Goal: Task Accomplishment & Management: Use online tool/utility

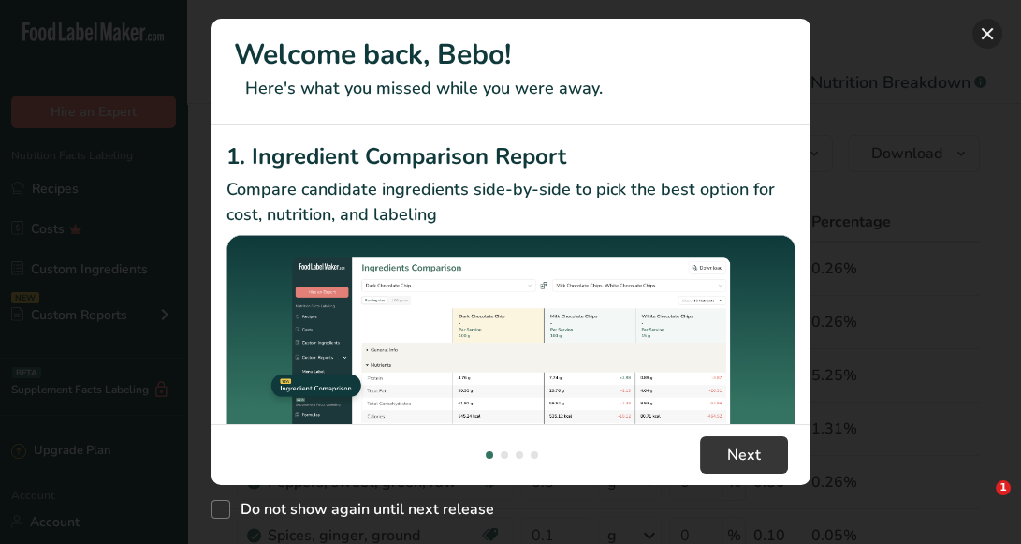
click at [982, 32] on button "New Features" at bounding box center [988, 34] width 30 height 30
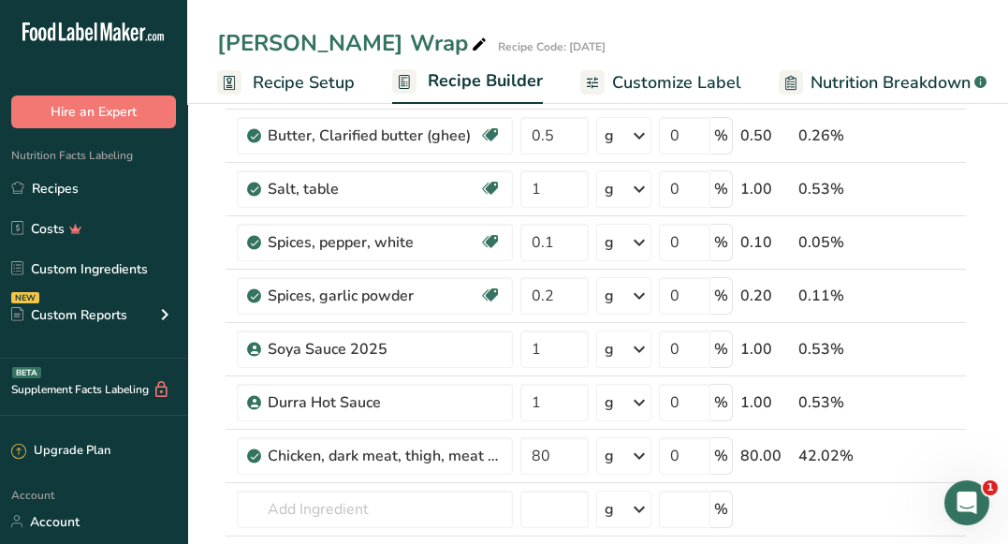
scroll to position [704, 0]
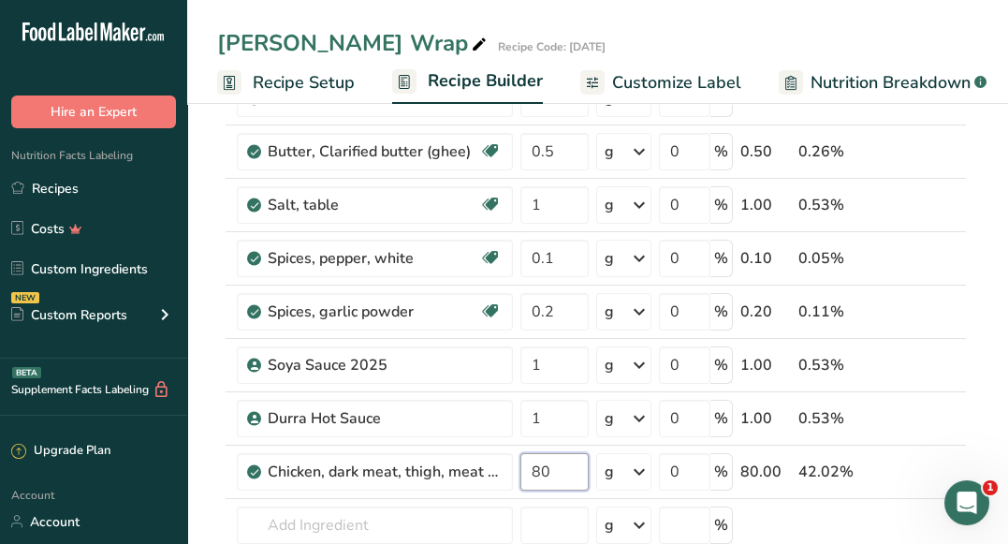
click at [525, 464] on input "80" at bounding box center [554, 471] width 68 height 37
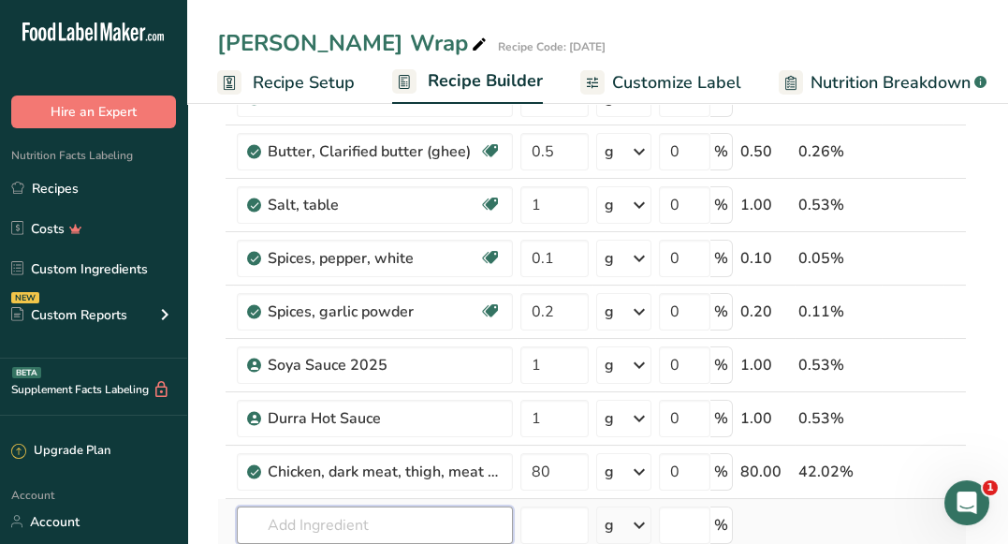
click at [324, 527] on div "Ingredient * Amount * Unit * Waste * .a-a{fill:#347362;}.b-a{fill:#fff;} Grams …" at bounding box center [592, 83] width 750 height 1171
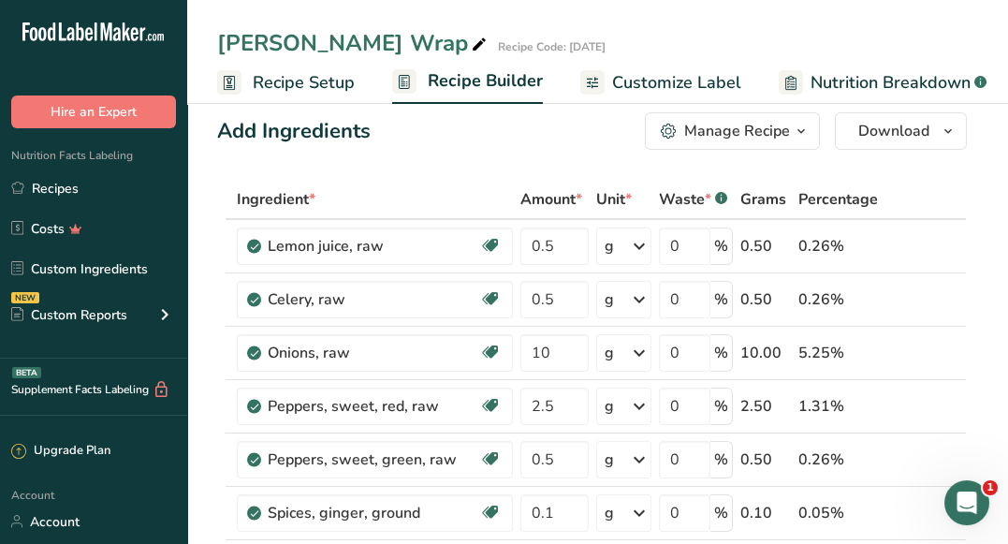
scroll to position [41, 0]
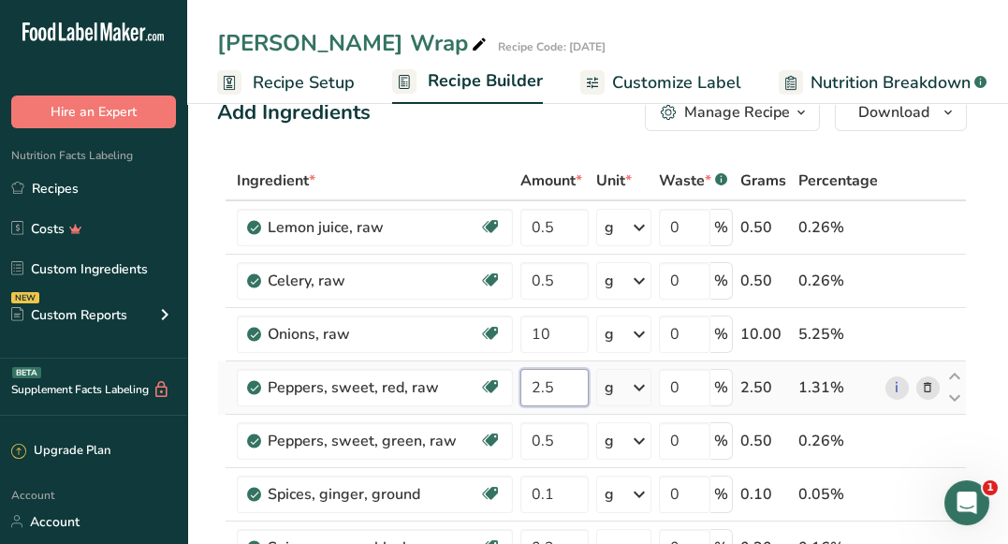
drag, startPoint x: 561, startPoint y: 381, endPoint x: 520, endPoint y: 376, distance: 40.5
click at [520, 376] on input "2.5" at bounding box center [554, 387] width 68 height 37
type input "10"
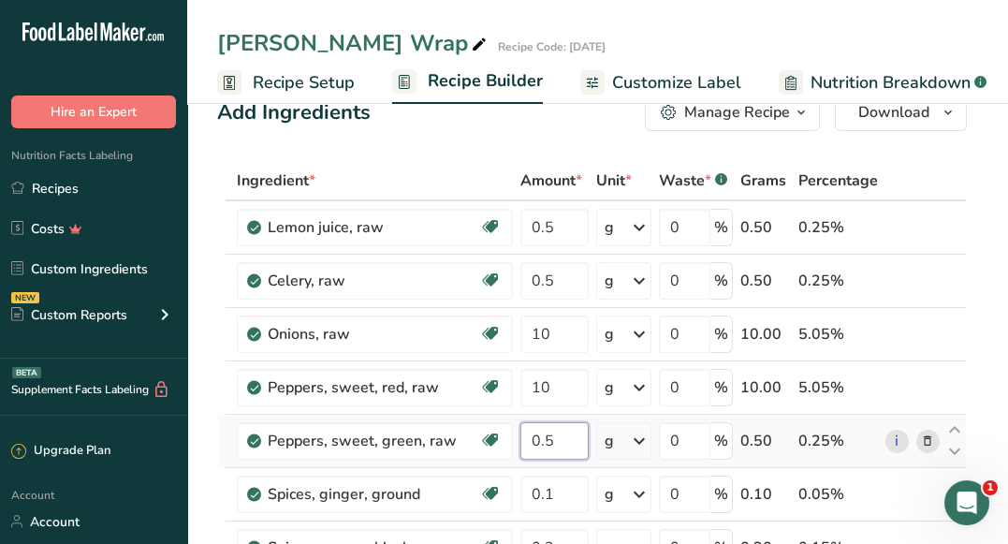
type input "2.5"
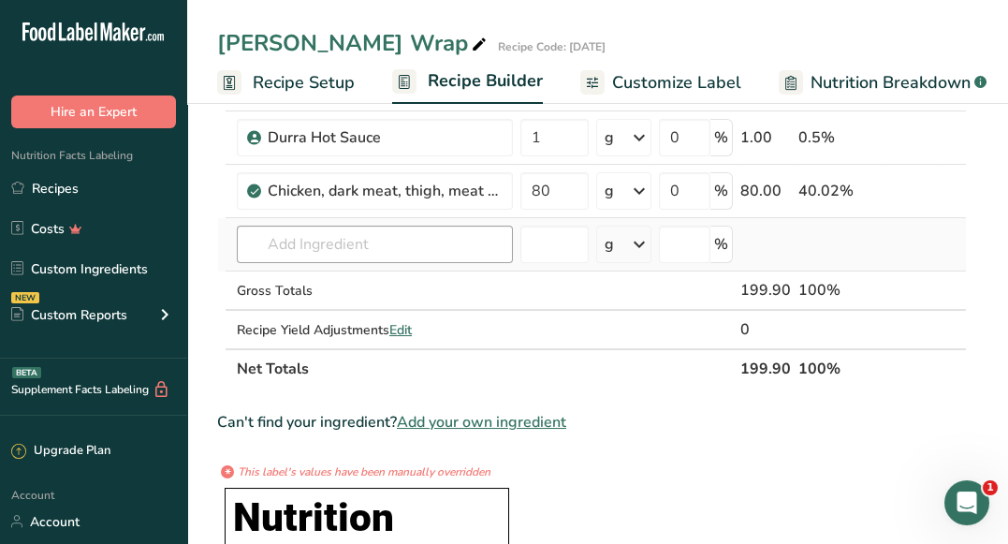
scroll to position [969, 0]
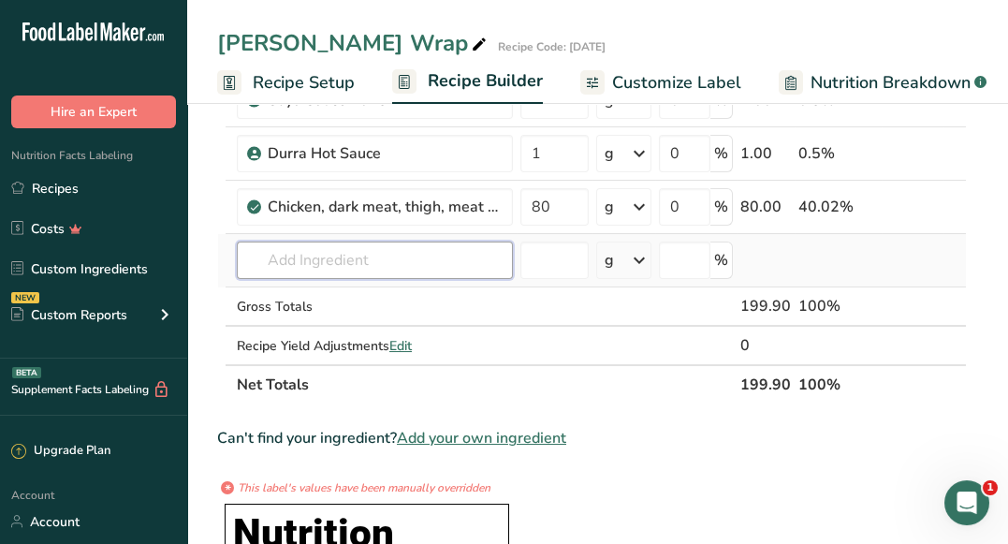
click at [372, 258] on input "text" at bounding box center [375, 260] width 276 height 37
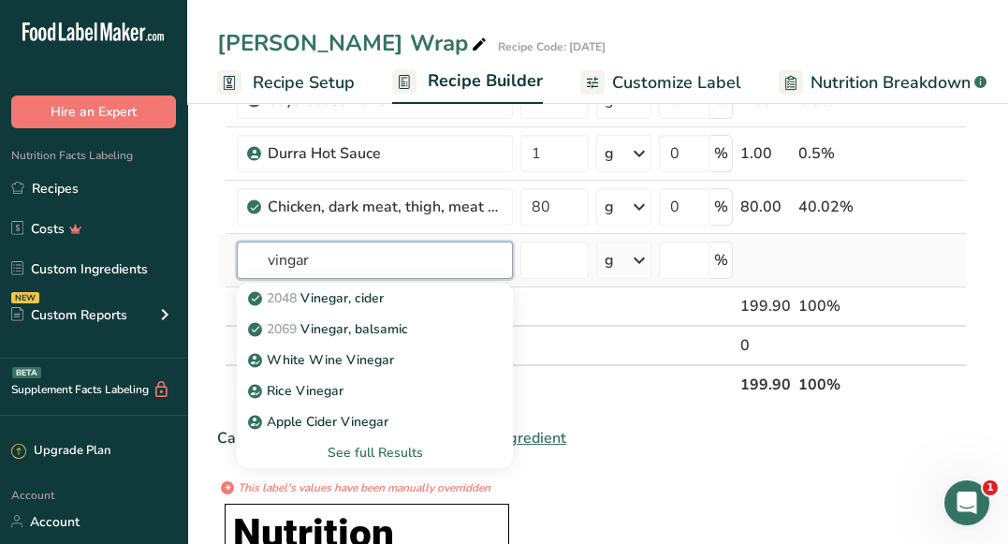
type input "vingar"
click at [390, 447] on div "See full Results" at bounding box center [375, 453] width 246 height 20
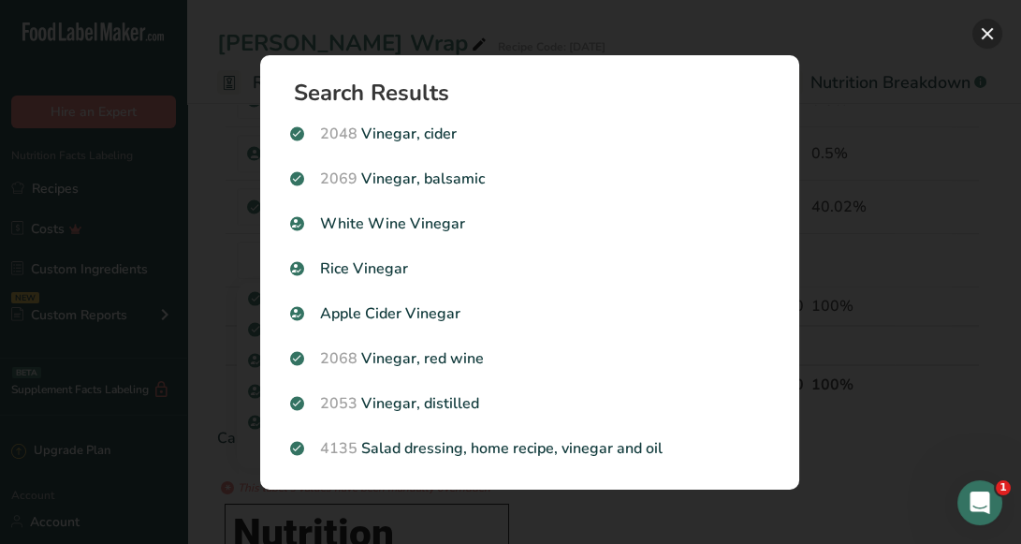
click at [987, 37] on button "Search results modal" at bounding box center [988, 34] width 30 height 30
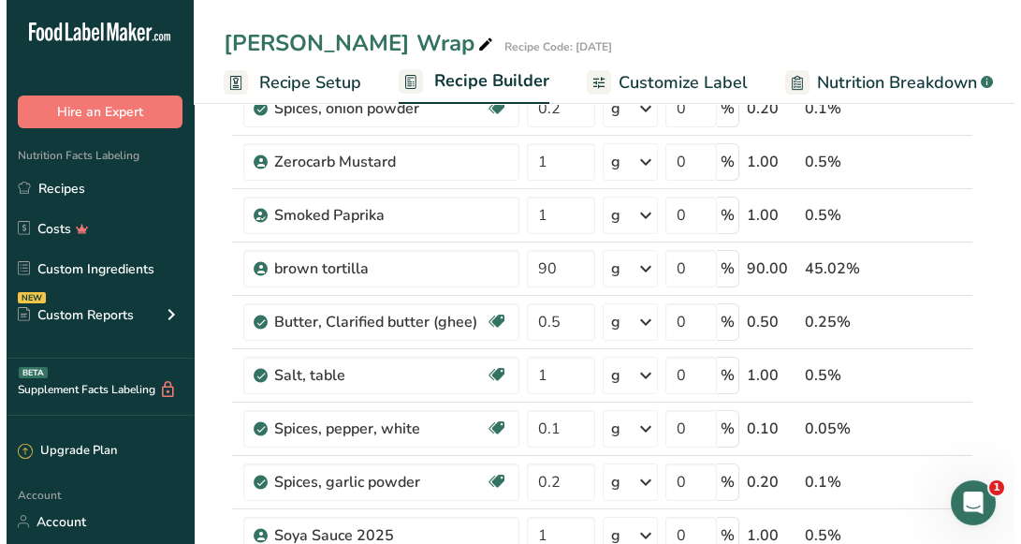
scroll to position [737, 0]
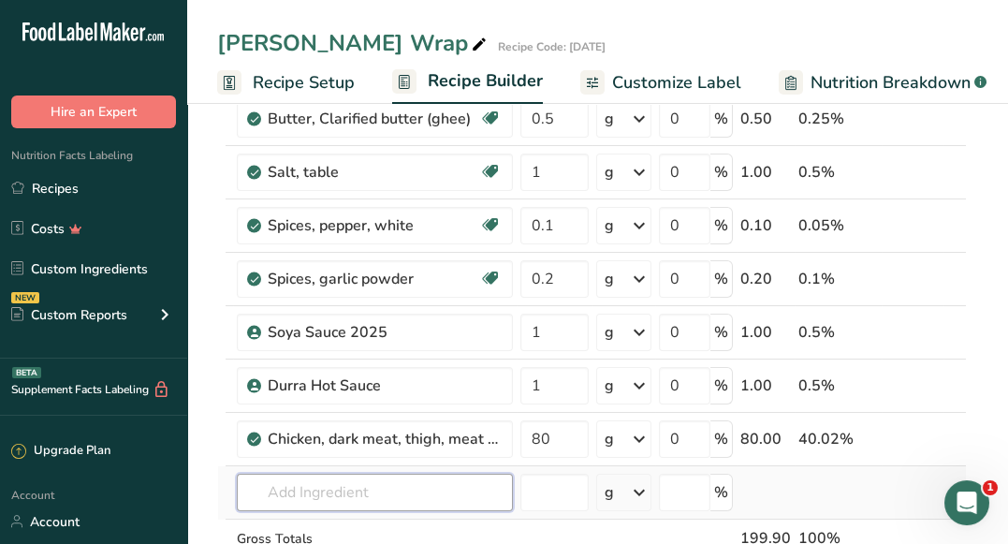
click at [349, 486] on input "text" at bounding box center [375, 492] width 276 height 37
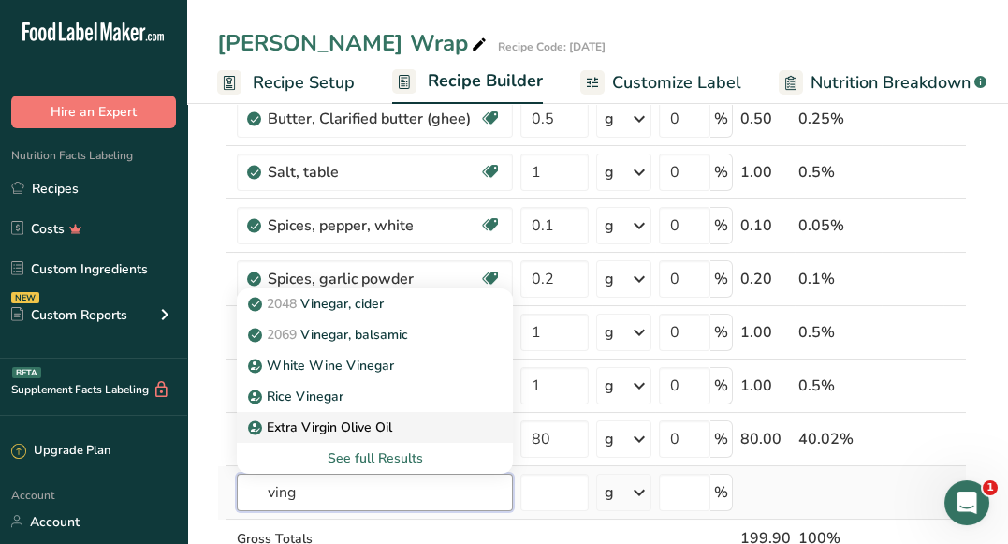
type input "ving"
click at [360, 451] on div "See full Results" at bounding box center [375, 458] width 246 height 20
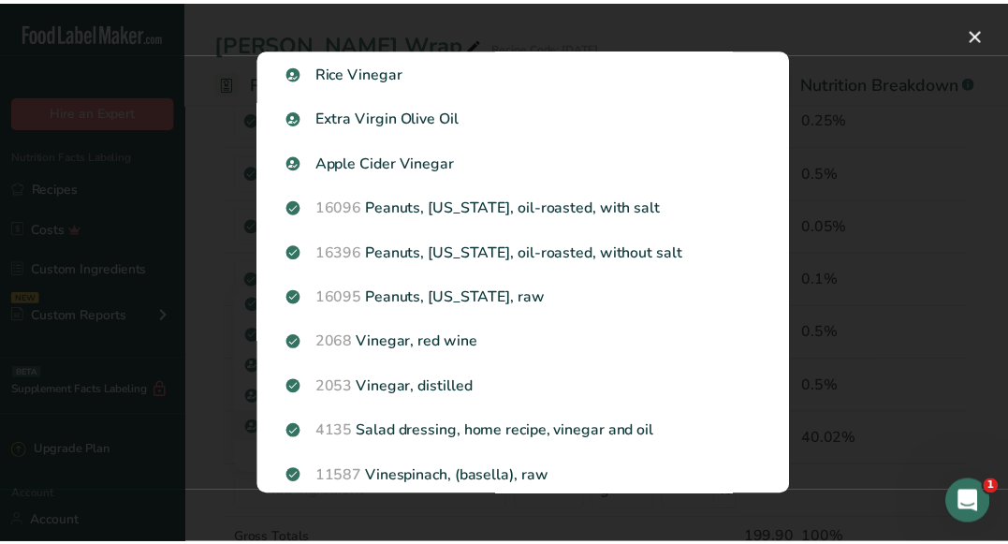
scroll to position [194, 0]
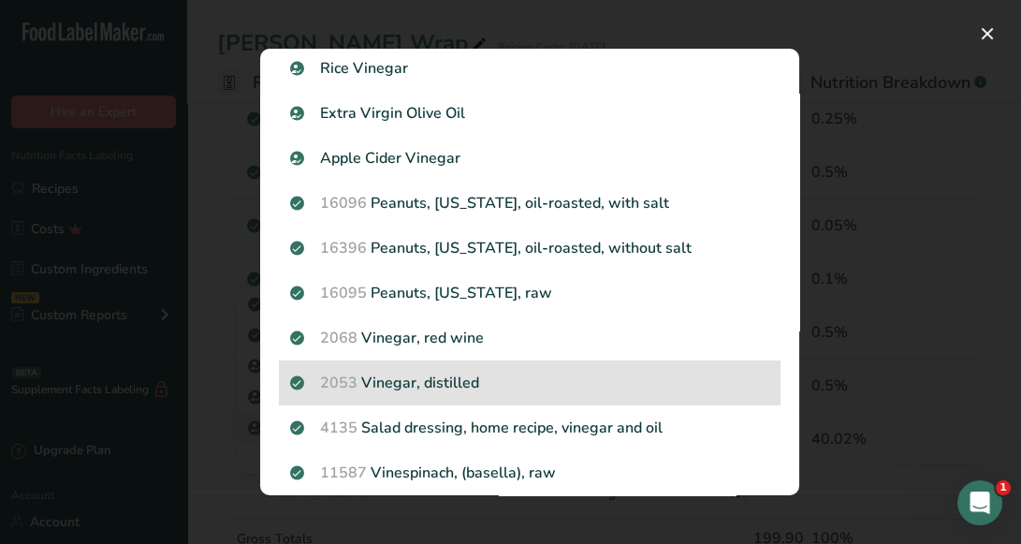
click at [520, 369] on div "2053 Vinegar, distilled" at bounding box center [530, 382] width 502 height 45
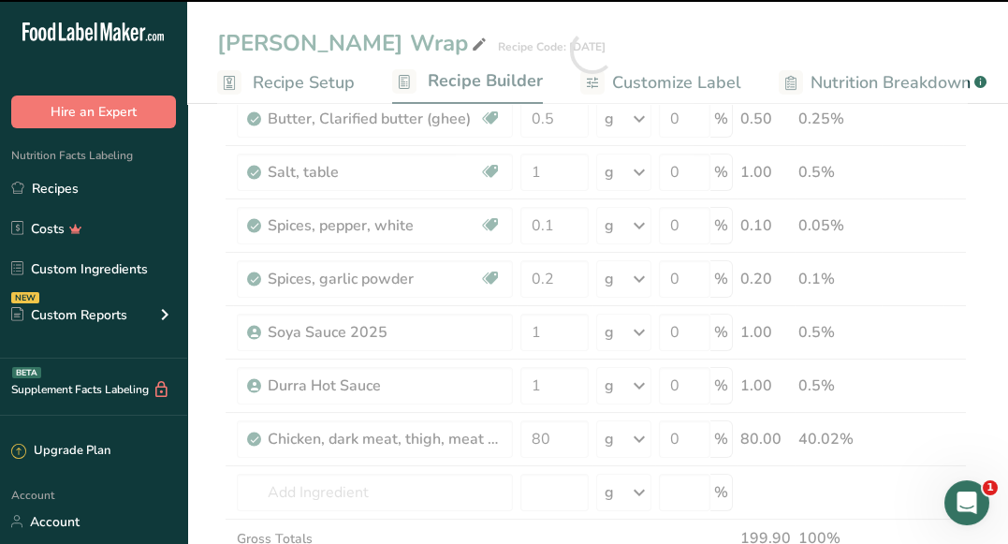
type input "0"
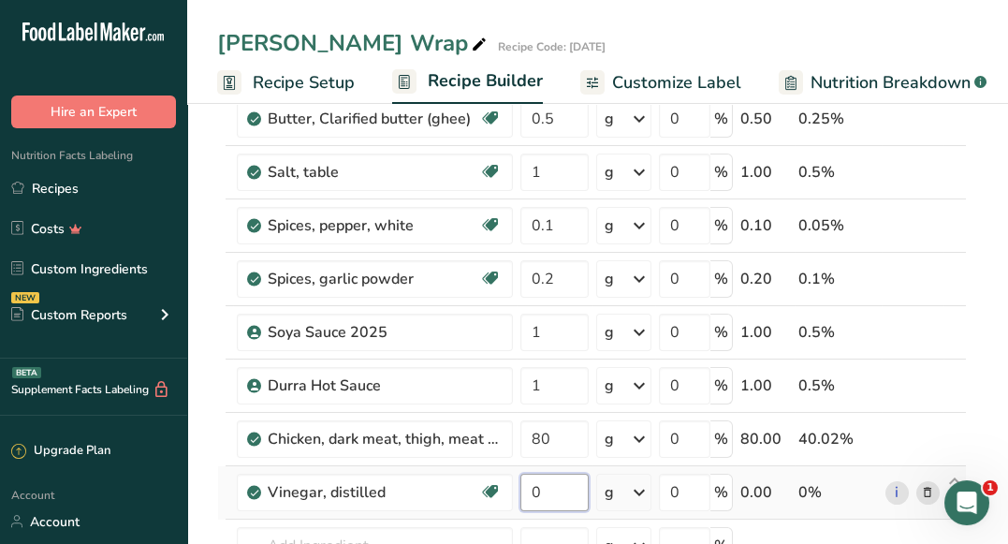
click at [554, 499] on input "0" at bounding box center [554, 492] width 68 height 37
type input "0.5"
click at [415, 535] on div "Ingredient * Amount * Unit * Waste * .a-a{fill:#347362;}.b-a{fill:#fff;} Grams …" at bounding box center [592, 77] width 750 height 1224
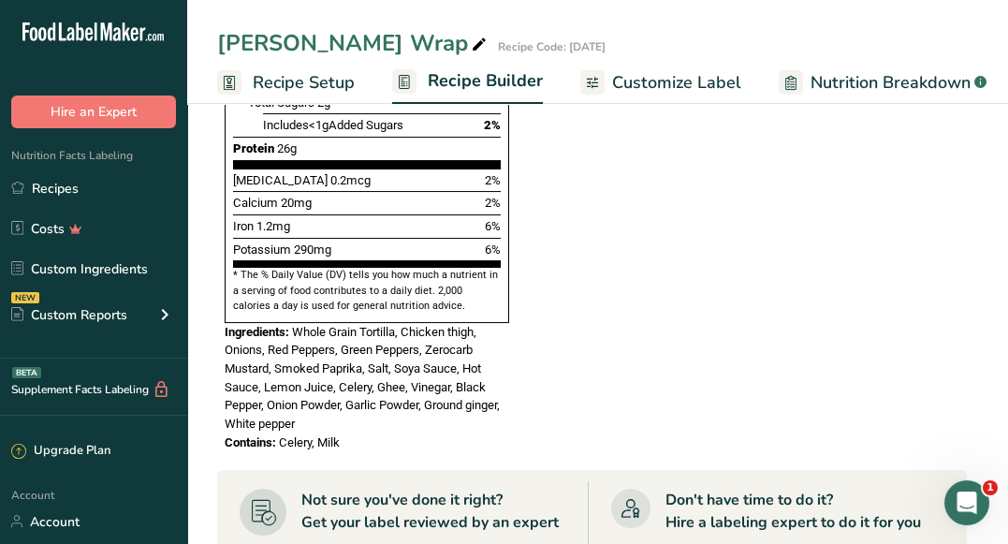
scroll to position [1797, 0]
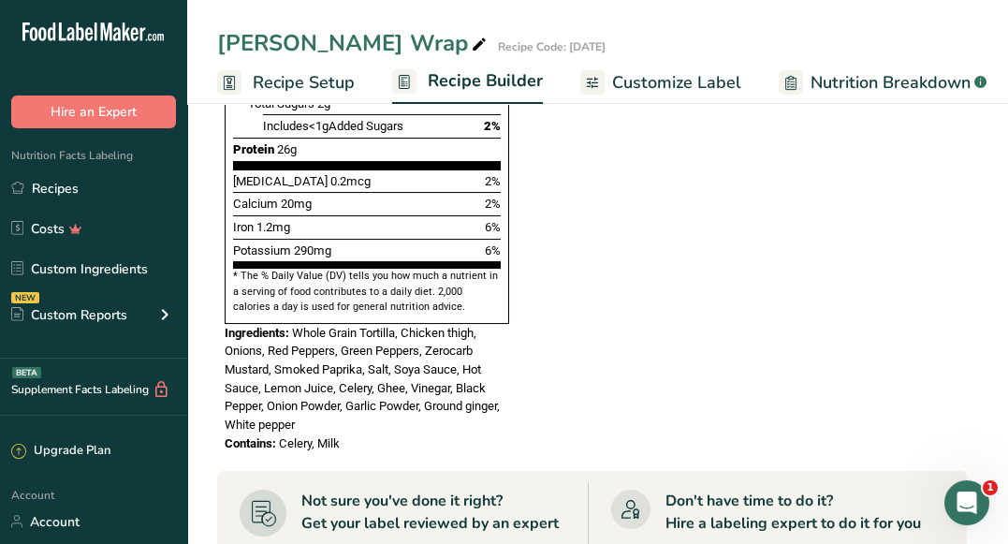
click at [632, 87] on span "Customize Label" at bounding box center [676, 82] width 129 height 25
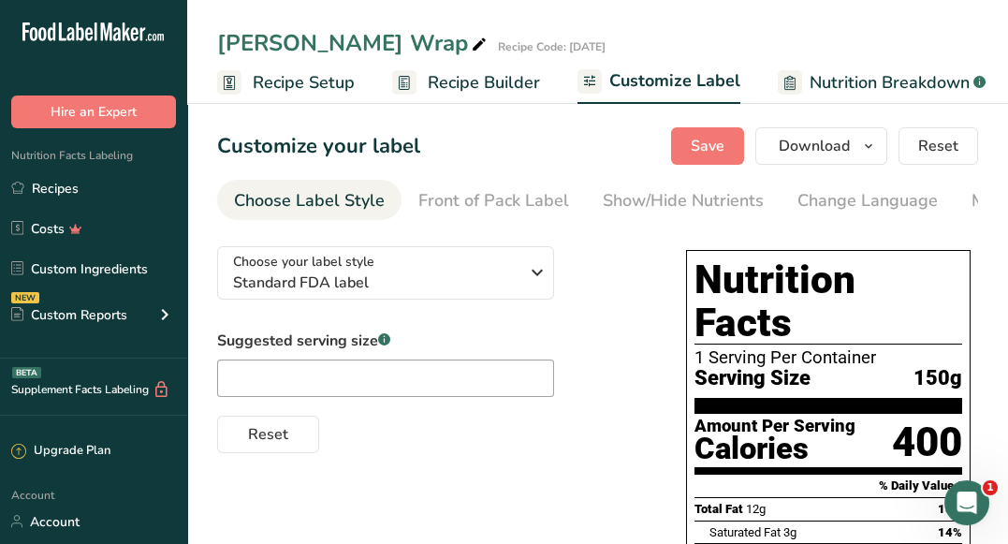
click at [475, 72] on span "Recipe Builder" at bounding box center [484, 82] width 112 height 25
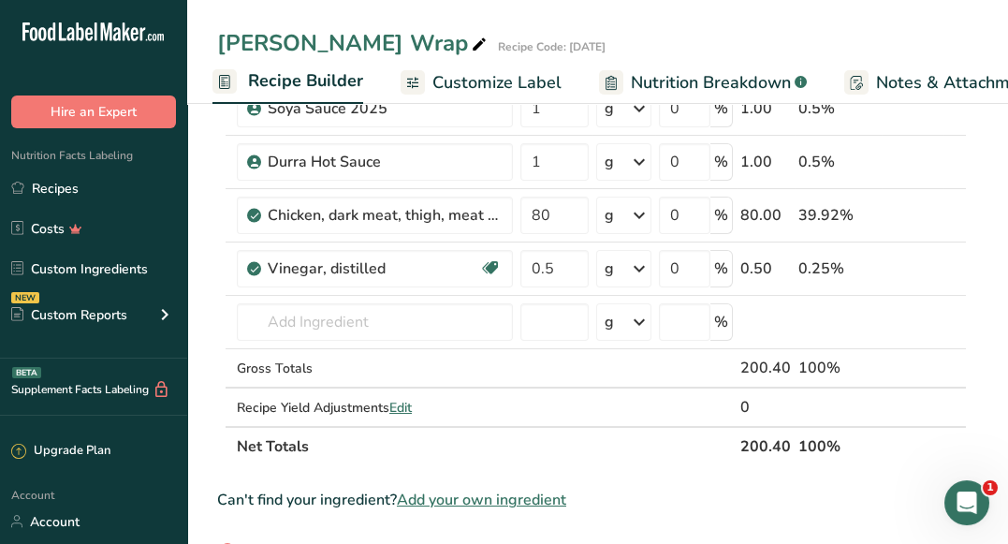
scroll to position [957, 0]
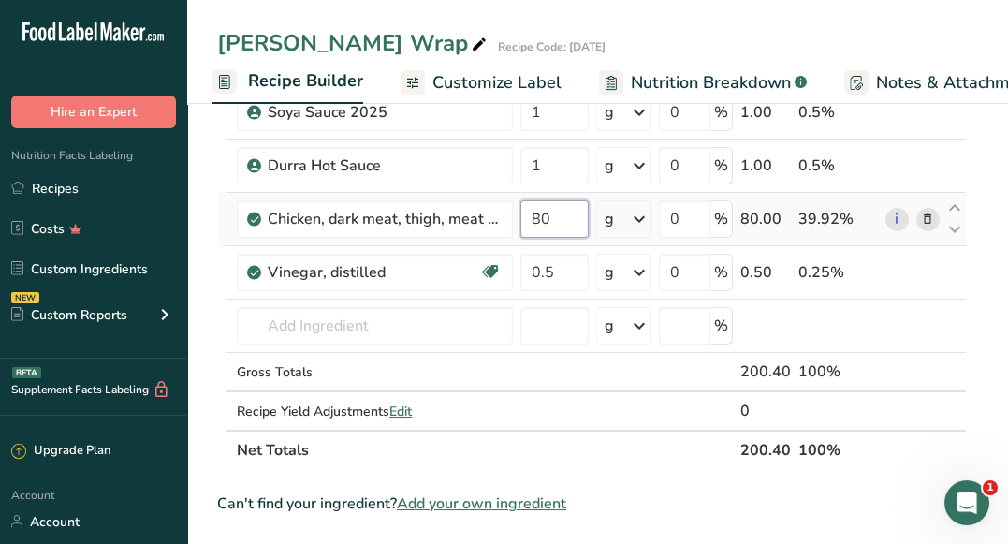
drag, startPoint x: 556, startPoint y: 223, endPoint x: 526, endPoint y: 213, distance: 31.7
click at [526, 213] on input "80" at bounding box center [554, 218] width 68 height 37
type input "75"
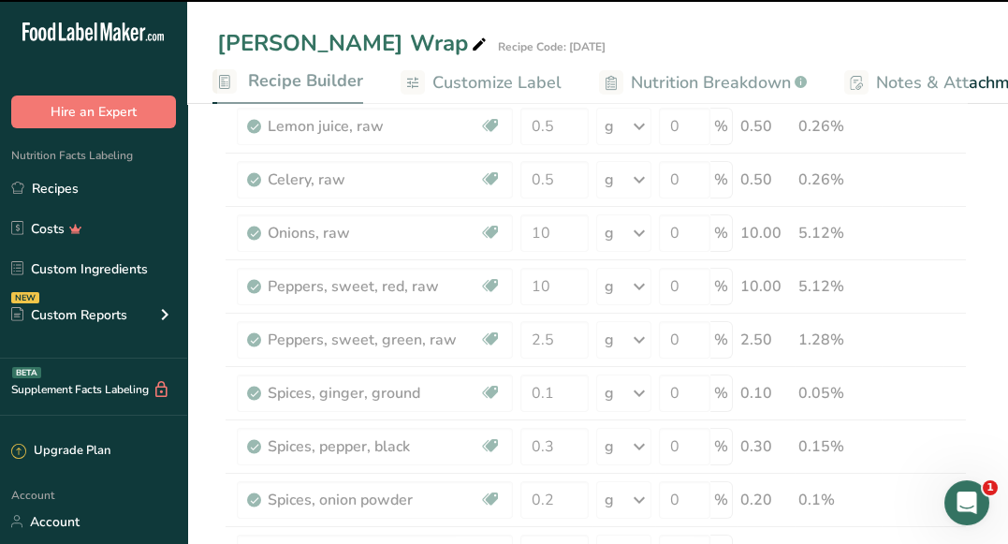
scroll to position [0, 0]
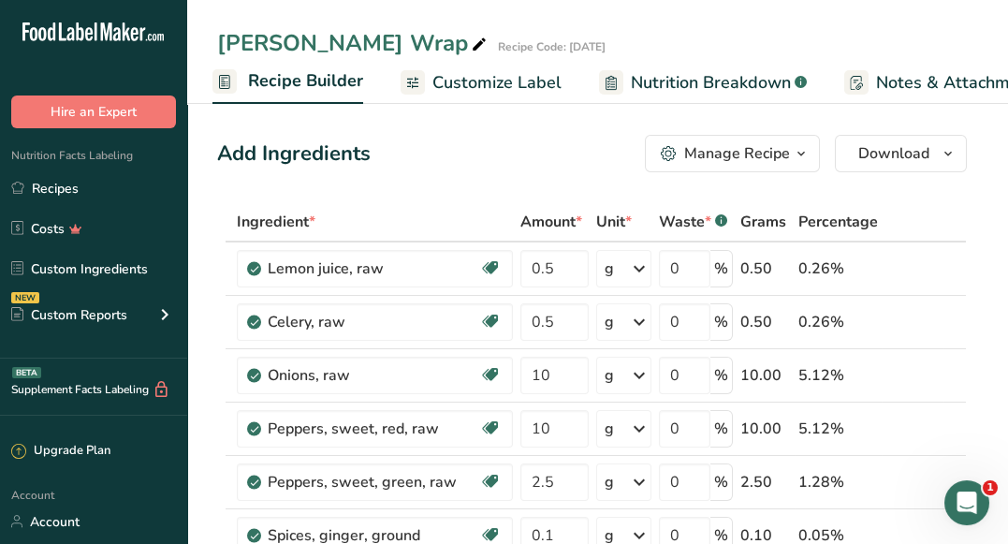
click at [440, 87] on span "Customize Label" at bounding box center [496, 82] width 129 height 25
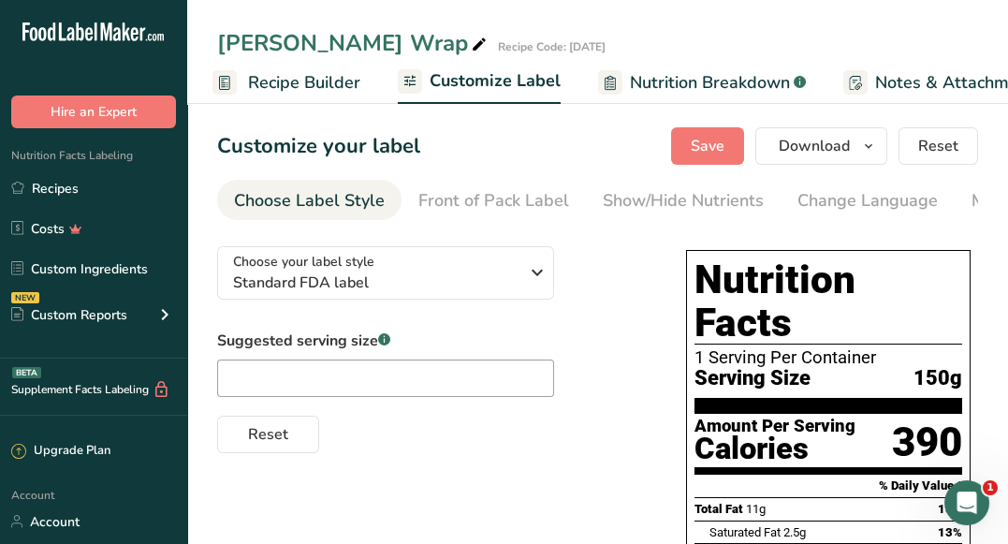
scroll to position [0, 365]
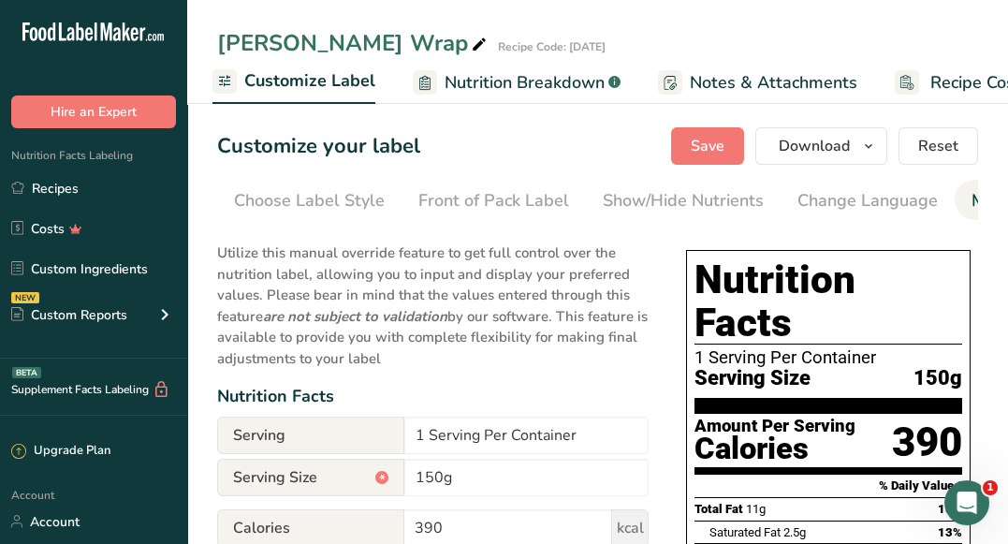
scroll to position [0, 598]
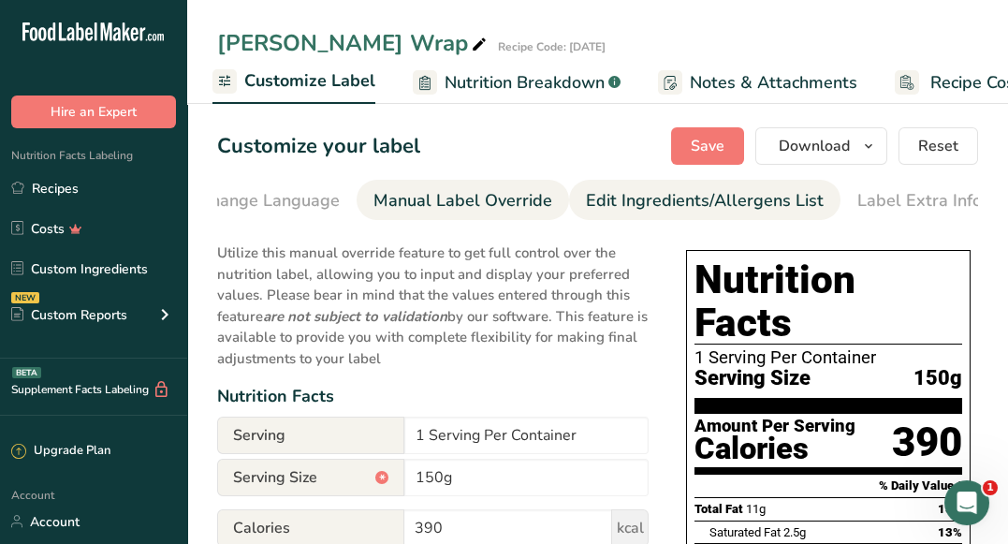
click at [696, 192] on div "Edit Ingredients/Allergens List" at bounding box center [705, 200] width 238 height 25
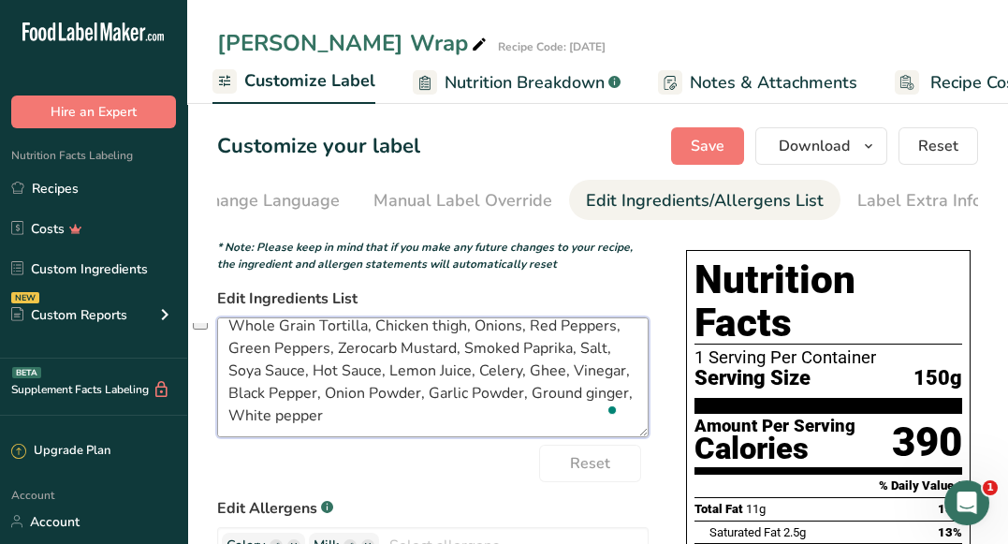
scroll to position [0, 0]
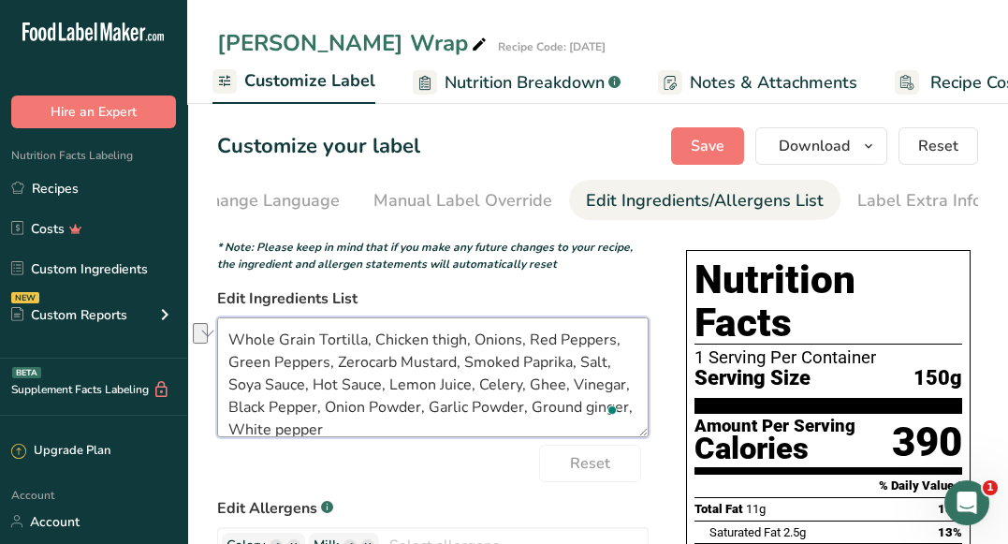
drag, startPoint x: 430, startPoint y: 345, endPoint x: 524, endPoint y: 336, distance: 94.9
click at [524, 336] on textarea "Whole Grain Tortilla, Chicken thigh, Onions, Red Peppers, Green Peppers, Zeroca…" at bounding box center [433, 377] width 432 height 120
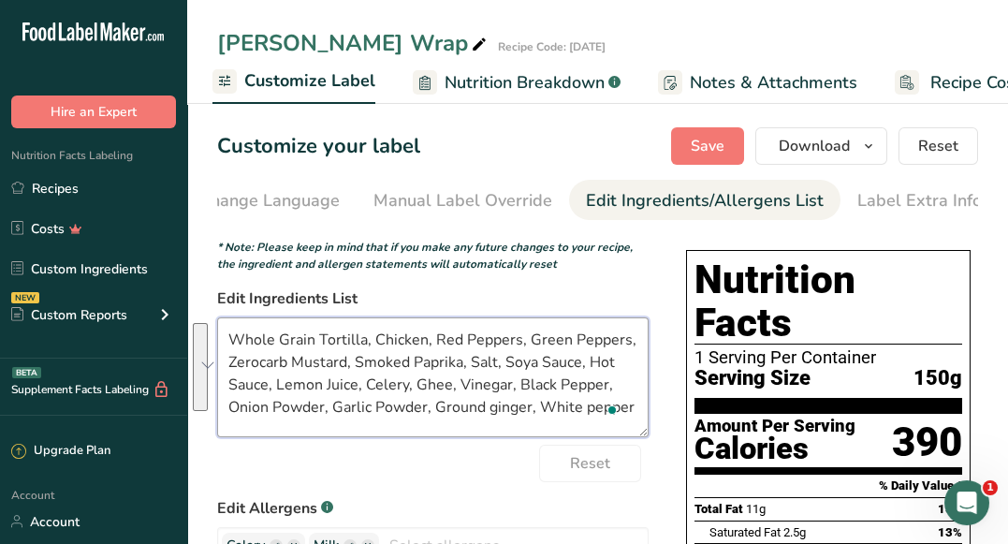
drag, startPoint x: 291, startPoint y: 365, endPoint x: 392, endPoint y: 428, distance: 119.0
click at [392, 428] on textarea "Whole Grain Tortilla, Chicken, Red Peppers, Green Peppers, Zerocarb Mustard, Sm…" at bounding box center [433, 377] width 432 height 120
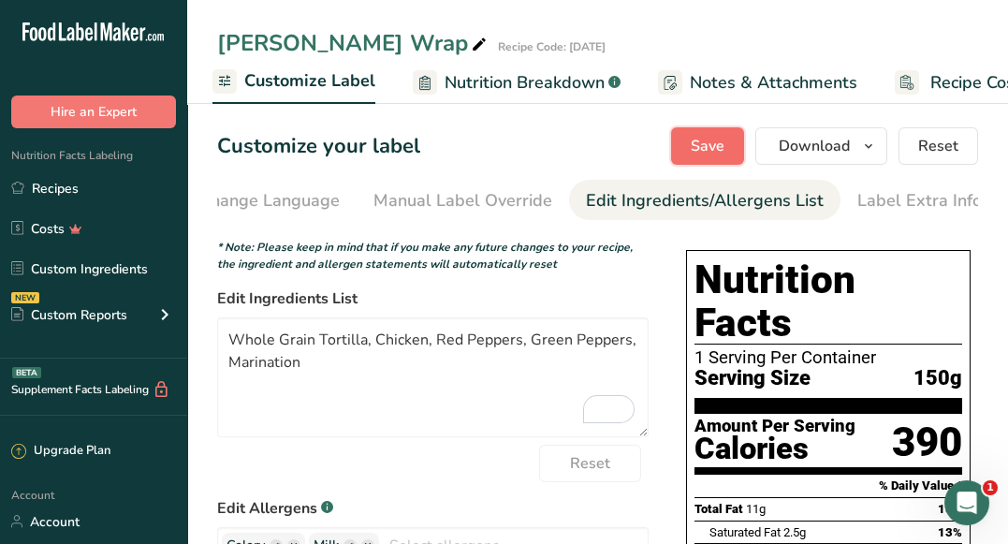
click at [709, 155] on span "Save" at bounding box center [708, 146] width 34 height 22
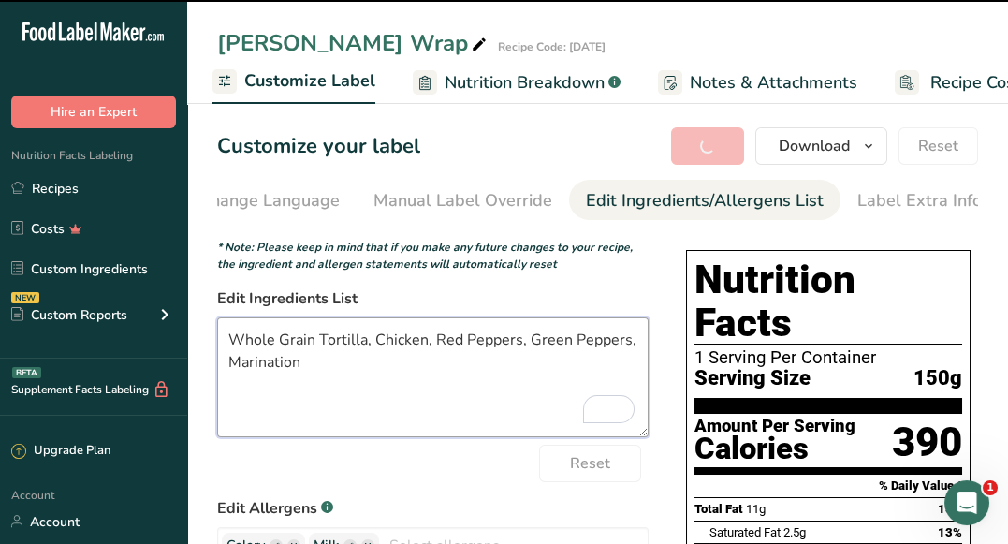
click at [490, 437] on textarea "Whole Grain Tortilla, Chicken, Red Peppers, Green Peppers, Marination" at bounding box center [433, 377] width 432 height 120
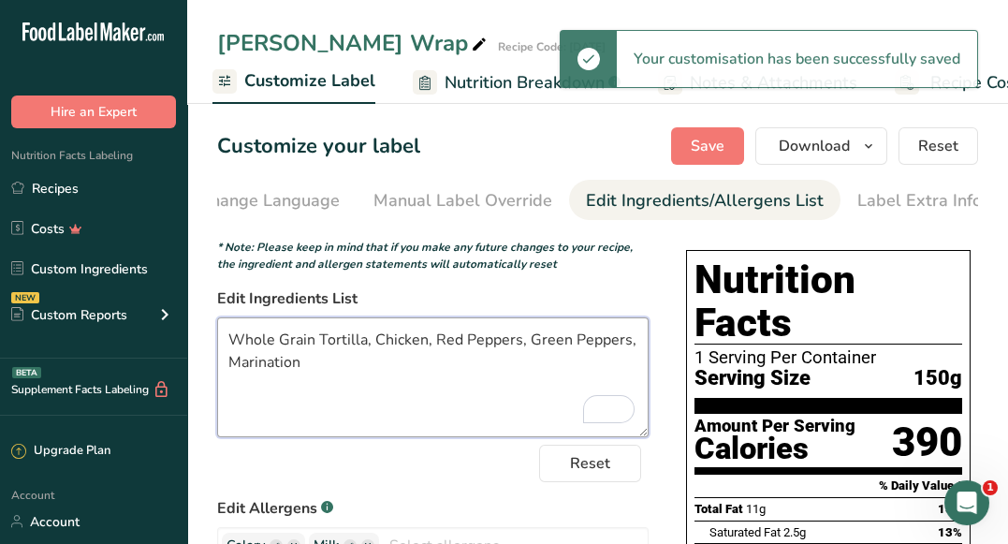
scroll to position [110, 0]
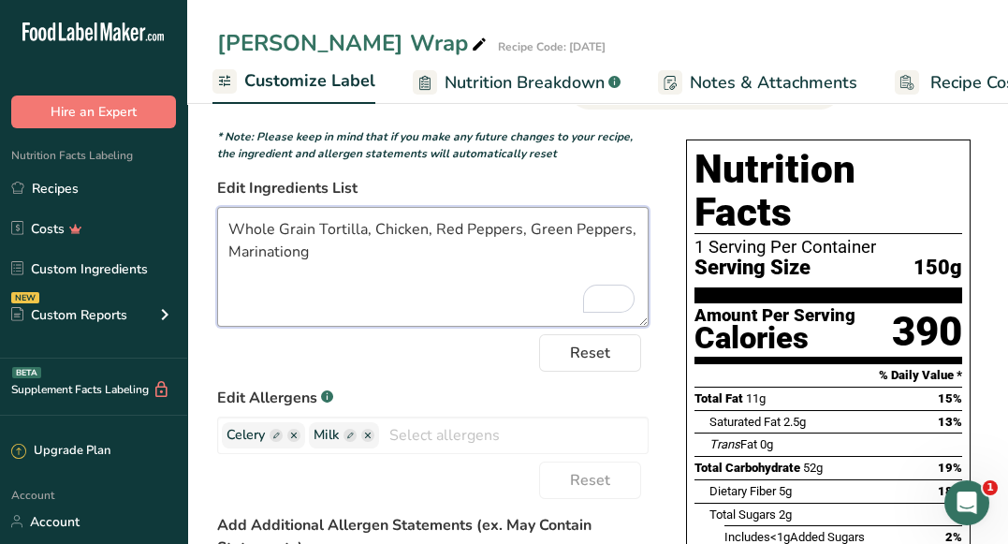
type textarea "Whole Grain Tortilla, Chicken, Red Peppers, Green Peppers, Marination"
click at [490, 439] on input "text" at bounding box center [513, 434] width 269 height 29
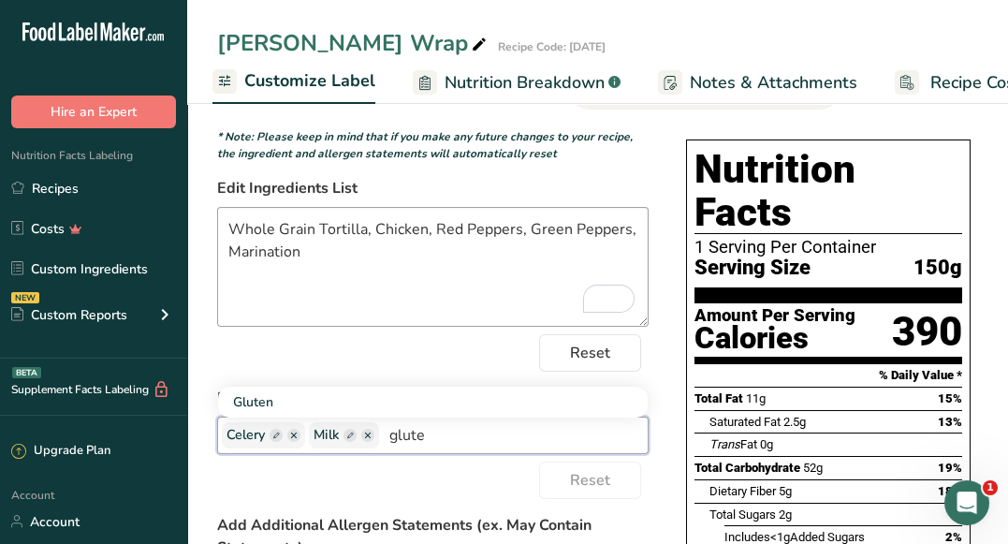
type input "gluten"
type input "wheat"
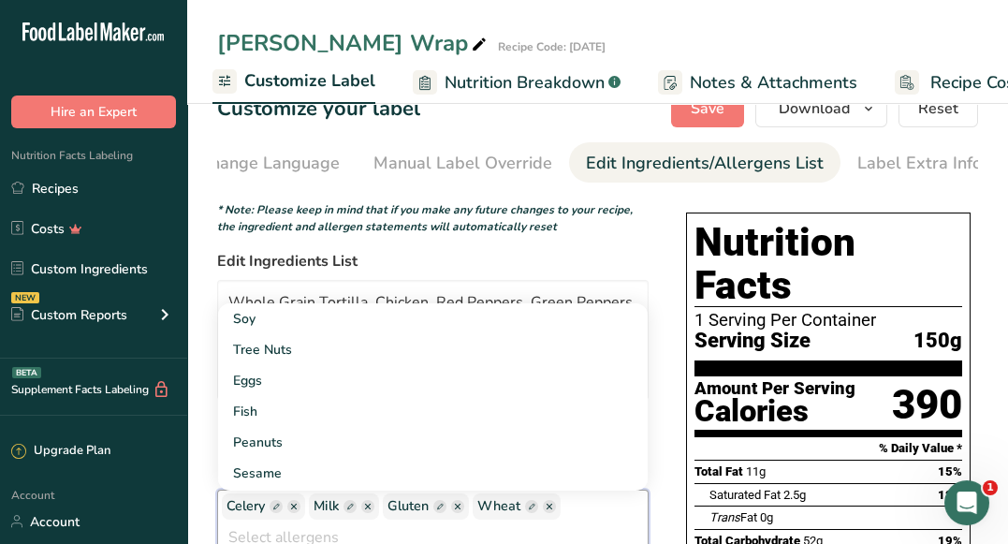
scroll to position [0, 0]
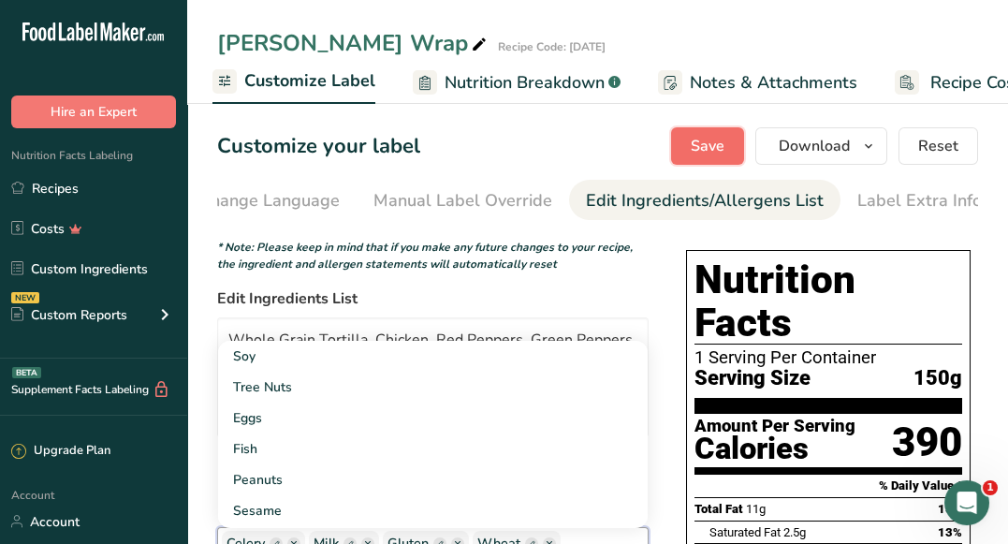
click at [718, 143] on span "Save" at bounding box center [708, 146] width 34 height 22
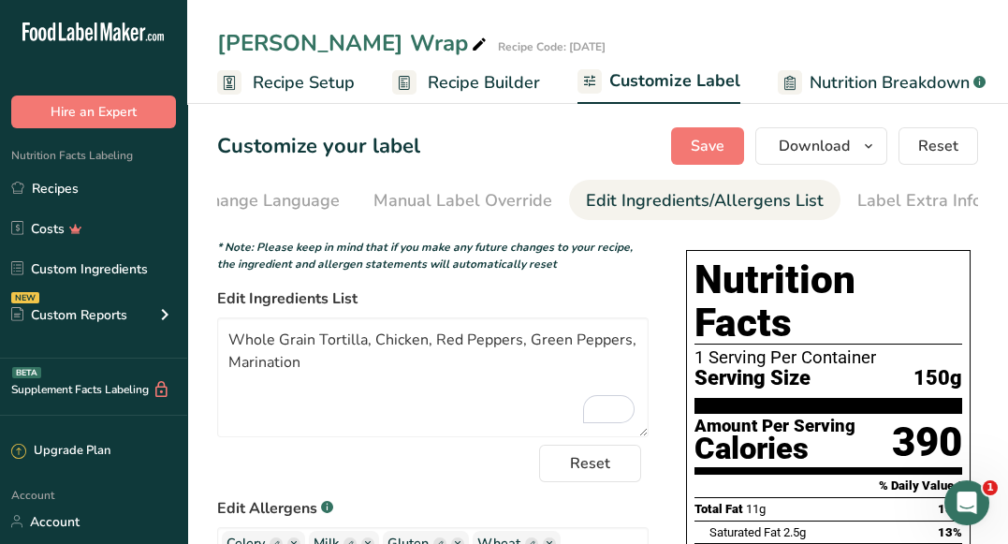
click at [498, 78] on span "Recipe Builder" at bounding box center [484, 82] width 112 height 25
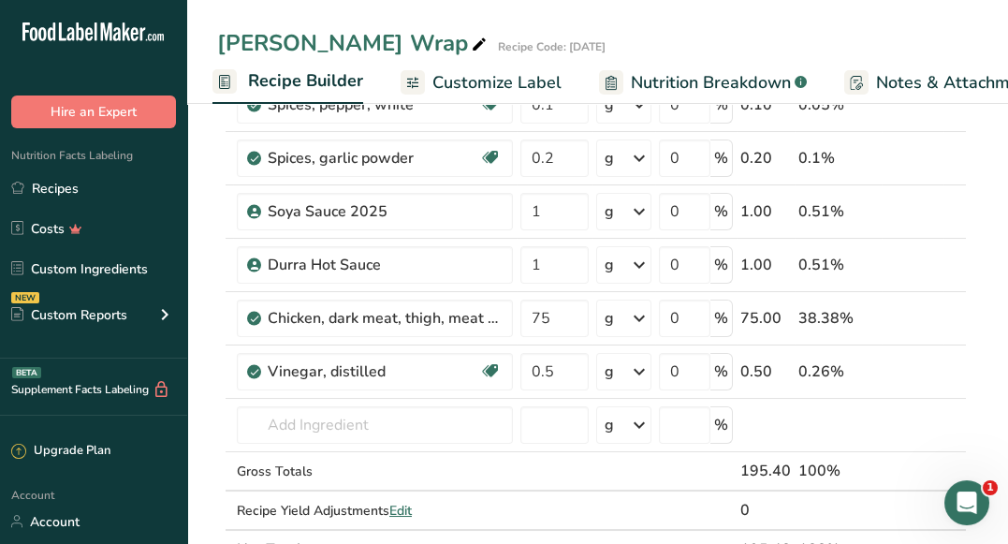
scroll to position [877, 0]
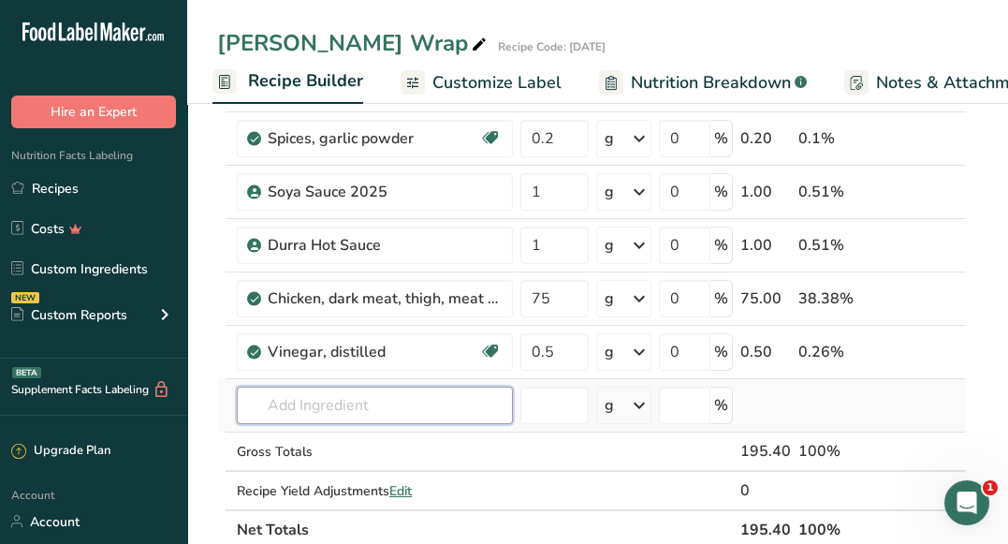
click at [479, 389] on input "text" at bounding box center [375, 405] width 276 height 37
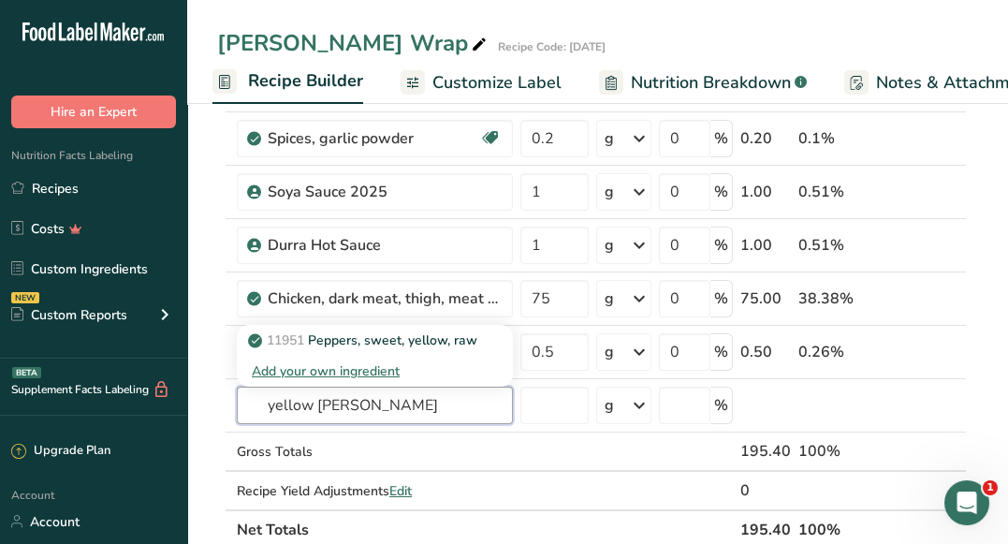
type input "yellow peper"
click at [477, 399] on input "text" at bounding box center [375, 405] width 276 height 37
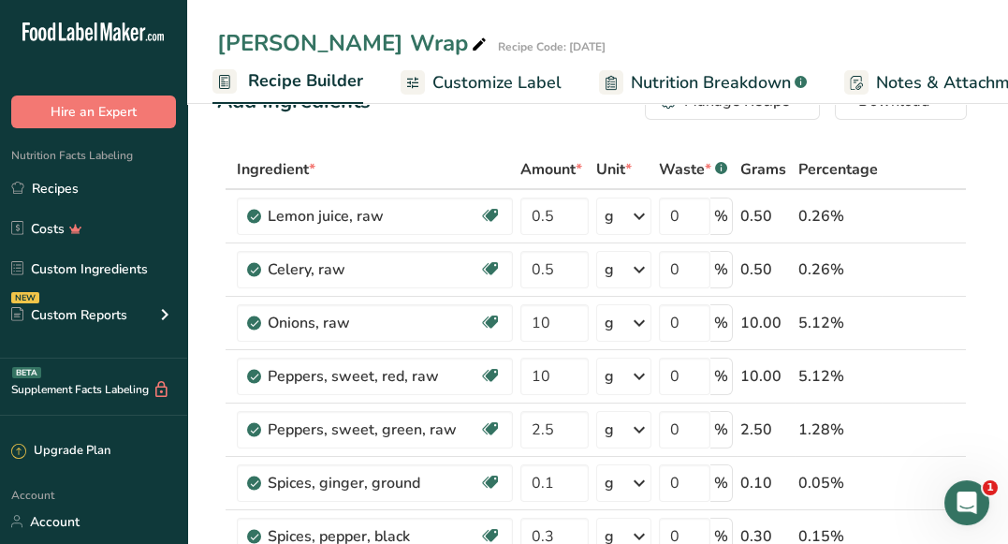
scroll to position [0, 0]
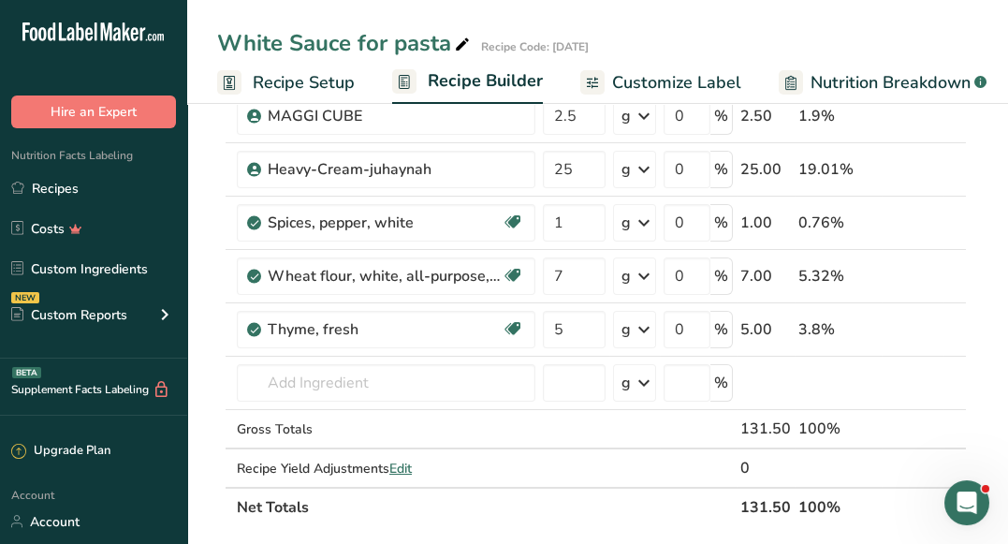
scroll to position [273, 0]
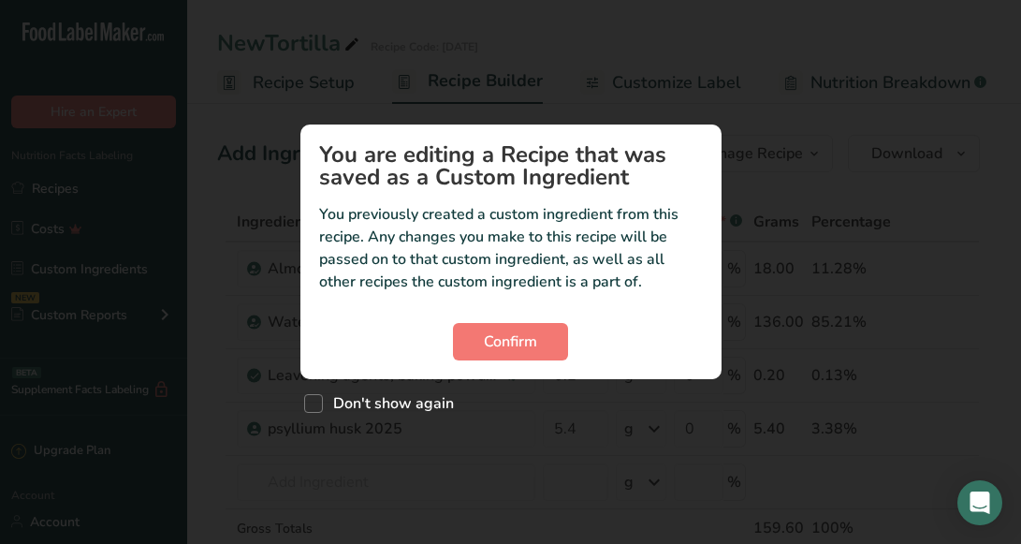
click at [625, 459] on footer "Next" at bounding box center [511, 464] width 629 height 64
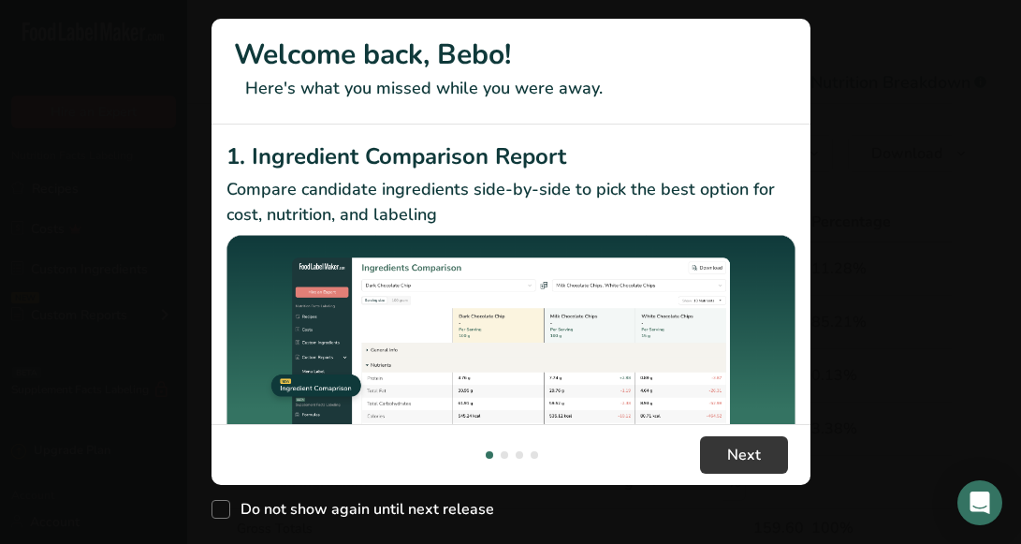
click at [697, 148] on h2 "1. Ingredient Comparison Report" at bounding box center [511, 156] width 569 height 34
click at [986, 34] on button "New Features" at bounding box center [988, 34] width 30 height 30
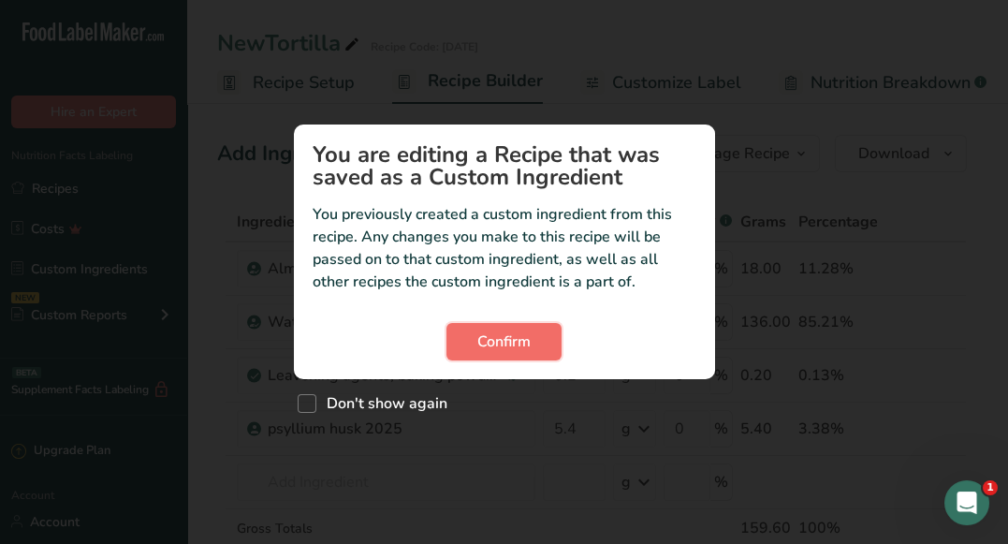
click at [503, 345] on span "Confirm" at bounding box center [503, 341] width 53 height 22
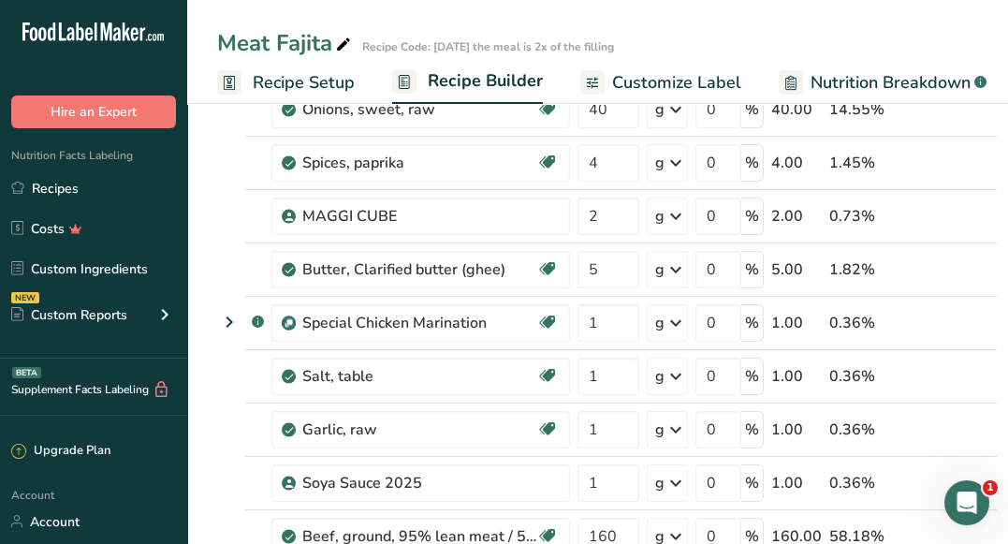
scroll to position [215, 0]
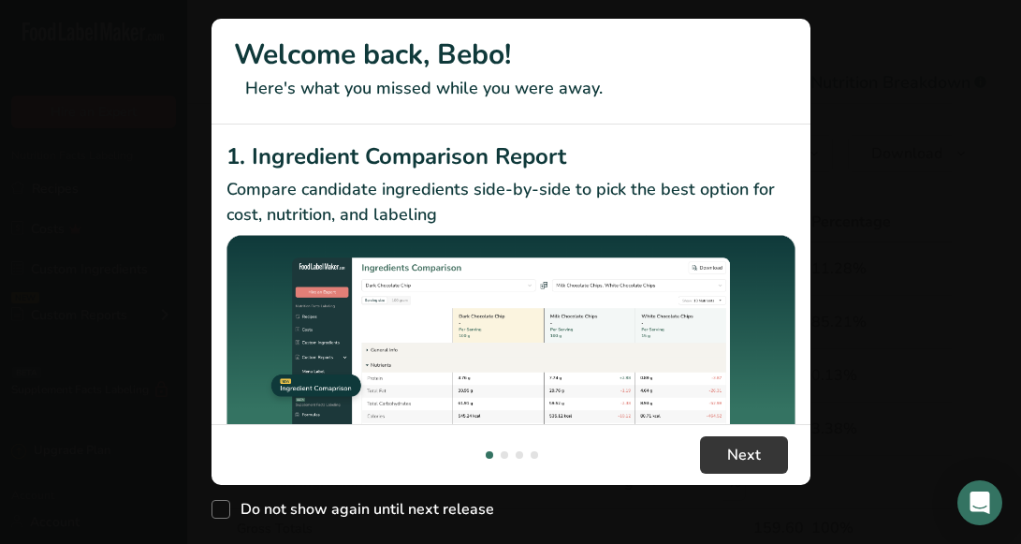
click at [520, 491] on p "Formulate your recipes by percentage instead of fixed amounts. Perfect for scal…" at bounding box center [511, 516] width 569 height 51
